Goal: Ask a question

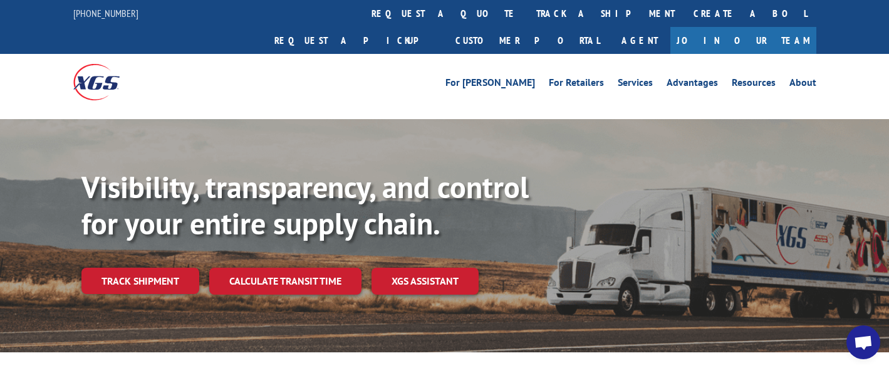
click at [862, 343] on span "Open chat" at bounding box center [863, 343] width 20 height 16
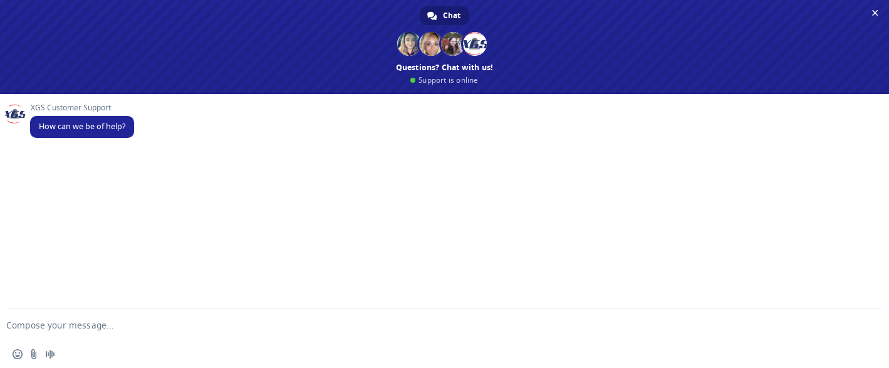
scroll to position [3, 0]
click at [101, 326] on textarea "Compose your message..." at bounding box center [424, 324] width 836 height 11
type textarea "c"
paste textarea "31574397"
type textarea "Can I get an update for shipment under BOL 31574397? Thank you"
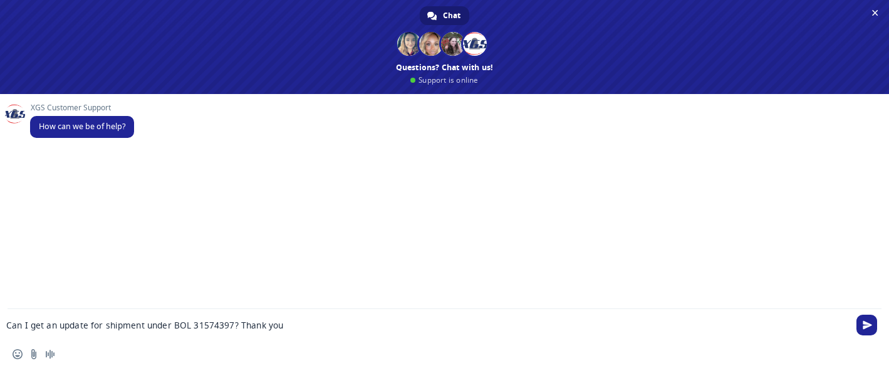
click at [868, 322] on span "Send" at bounding box center [866, 324] width 9 height 9
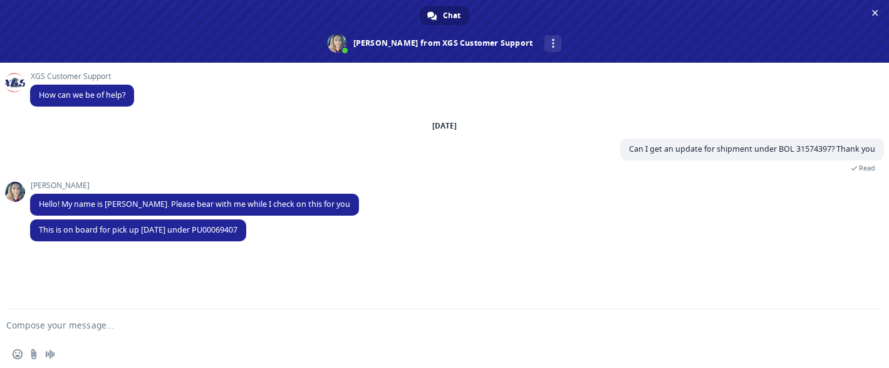
click at [83, 318] on form at bounding box center [431, 326] width 836 height 34
type textarea "Any reason why it was missed [DATE]?"
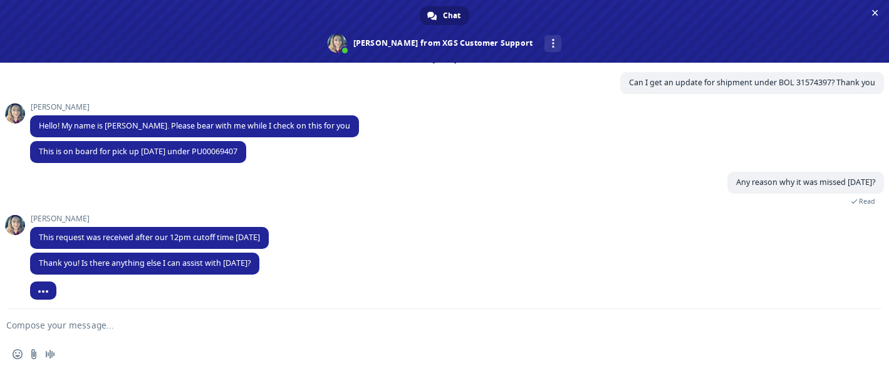
scroll to position [2, 0]
click at [245, 333] on form at bounding box center [431, 326] width 836 height 34
click at [261, 323] on textarea "Compose your message..." at bounding box center [424, 324] width 836 height 11
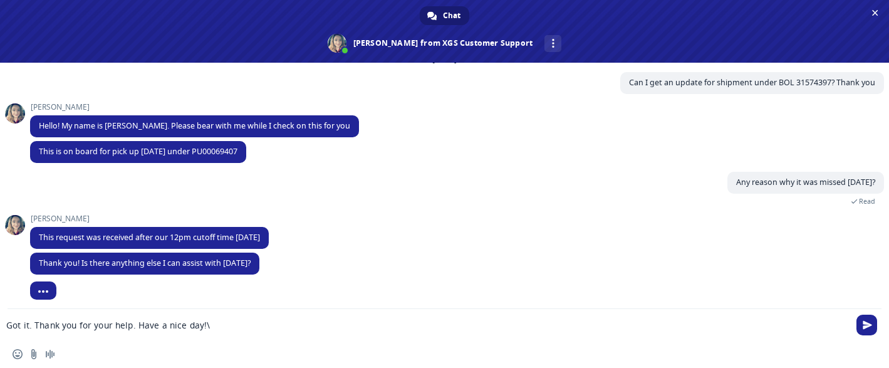
type textarea "Got it. Thank you for your help. Have a nice day!"
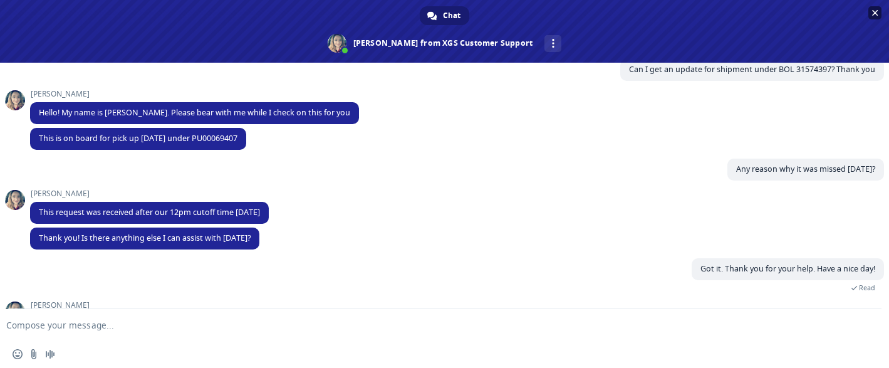
scroll to position [135, 0]
